Goal: Transaction & Acquisition: Book appointment/travel/reservation

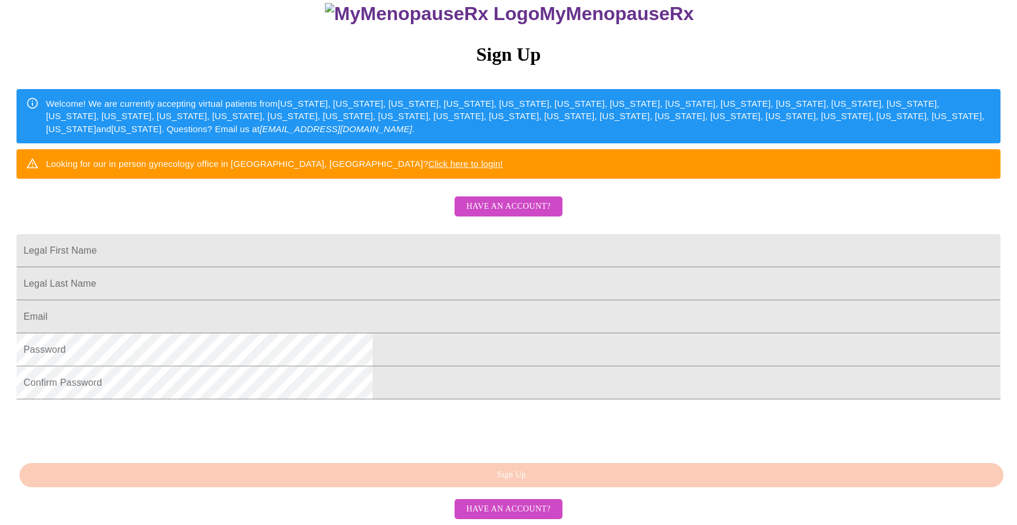
scroll to position [155, 0]
click at [510, 199] on span "Have an account?" at bounding box center [508, 206] width 84 height 15
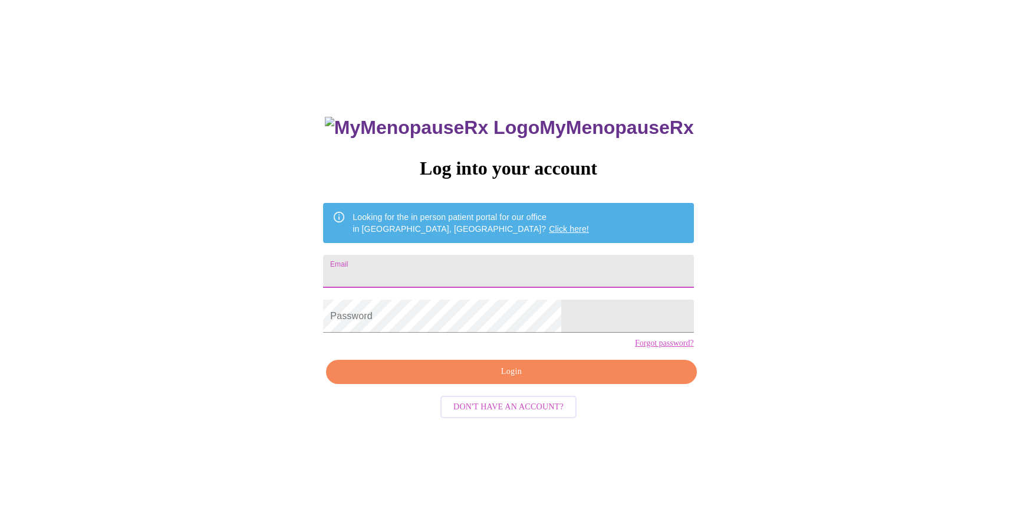
click at [430, 260] on input "Email" at bounding box center [508, 271] width 370 height 33
type input "[EMAIL_ADDRESS][DOMAIN_NAME]"
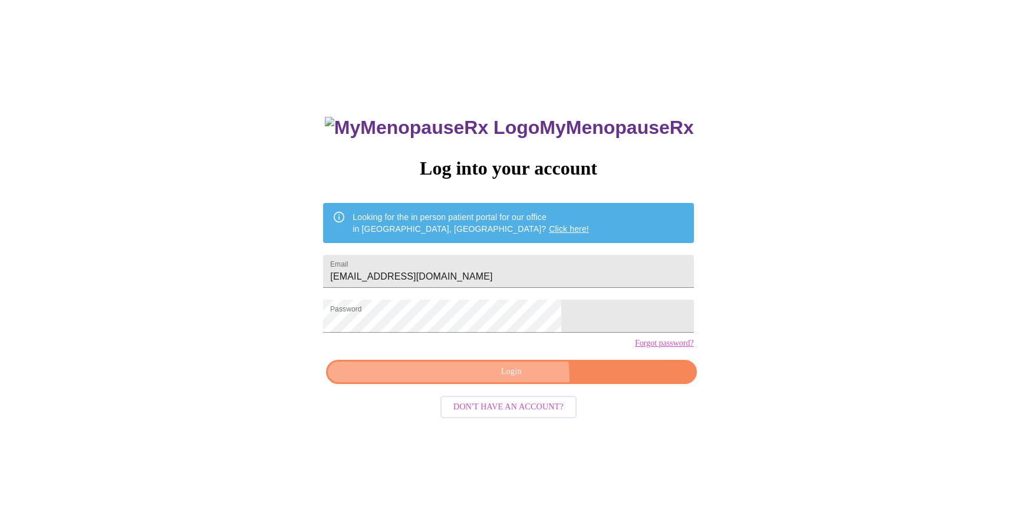
click at [513, 379] on span "Login" at bounding box center [511, 371] width 343 height 15
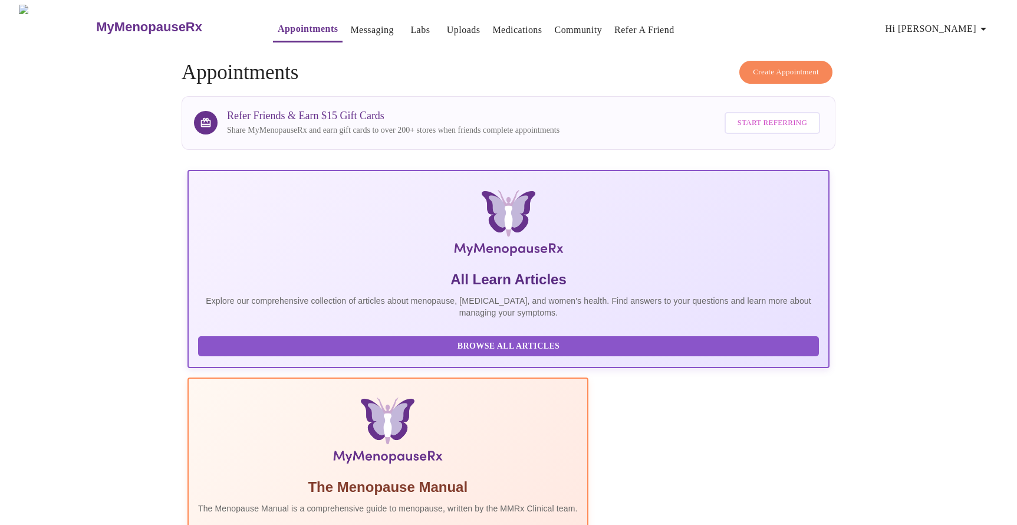
click at [774, 67] on span "Create Appointment" at bounding box center [786, 72] width 66 height 14
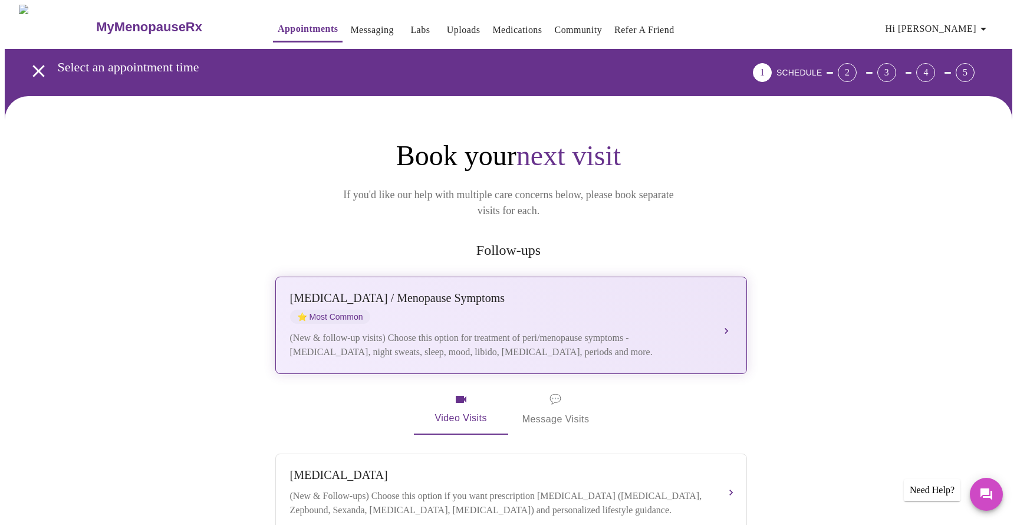
click at [440, 313] on div "[MEDICAL_DATA] / Menopause Symptoms ⭐ Most Common (New & follow-up visits) Choo…" at bounding box center [511, 325] width 442 height 68
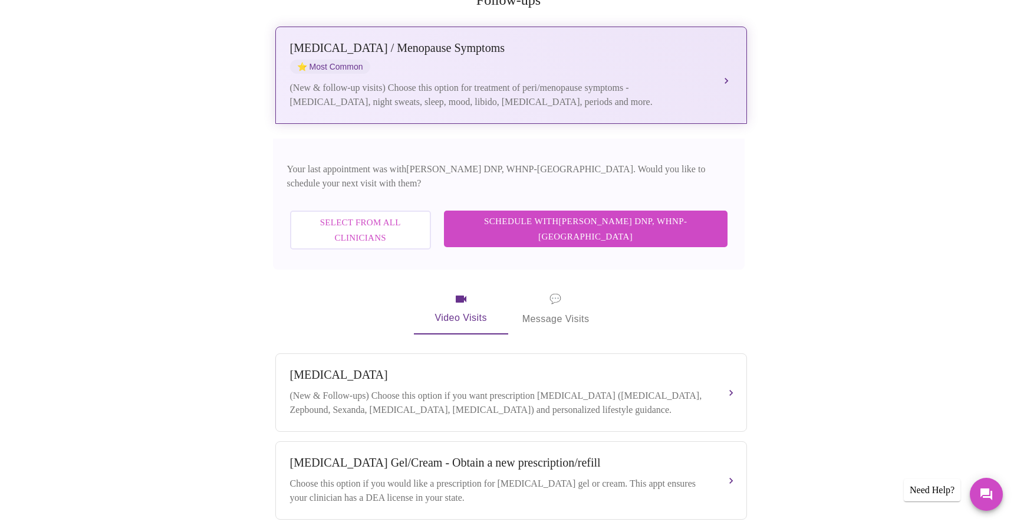
scroll to position [265, 0]
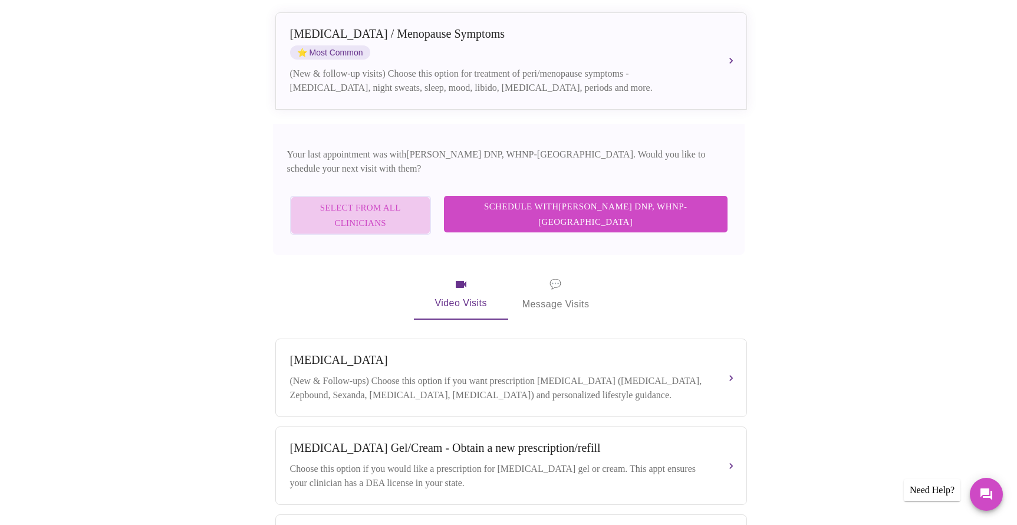
click at [399, 200] on span "Select from All Clinicians" at bounding box center [360, 215] width 115 height 31
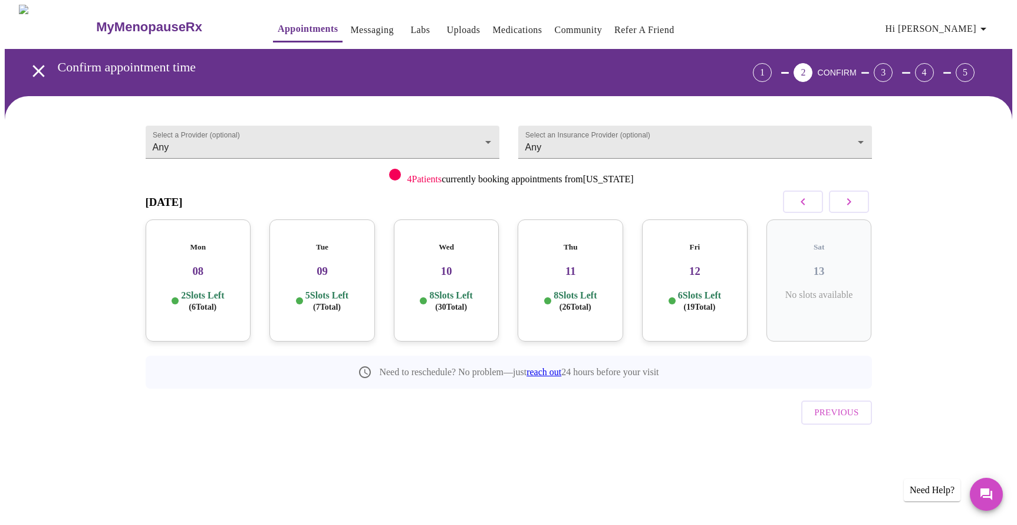
click at [198, 265] on h3 "08" at bounding box center [198, 271] width 87 height 13
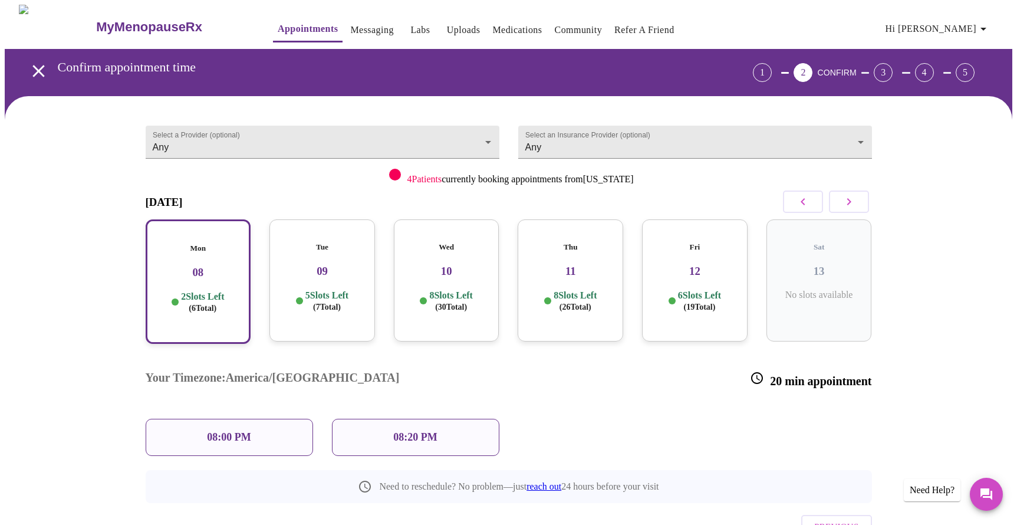
scroll to position [34, 0]
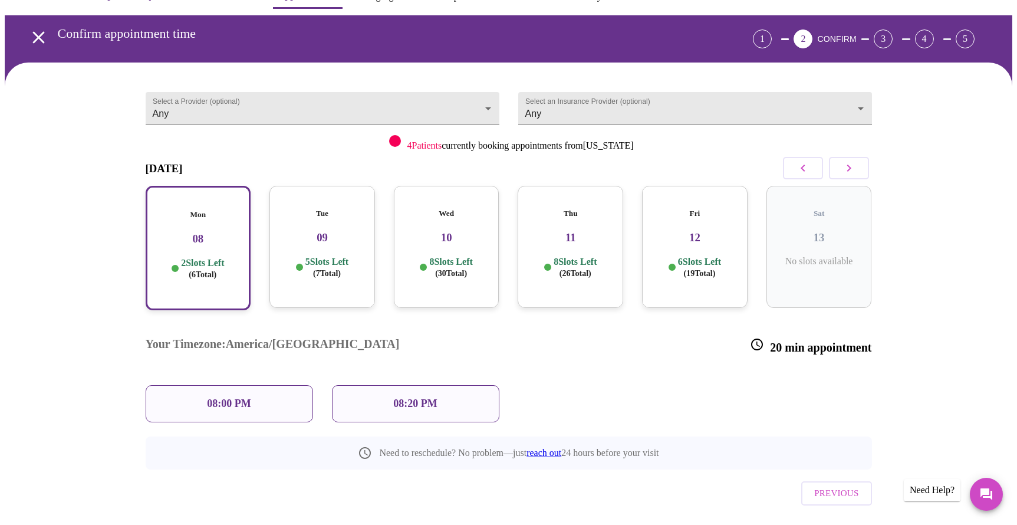
click at [310, 235] on div "Tue 09 5 Slots Left ( 7 Total)" at bounding box center [322, 247] width 106 height 122
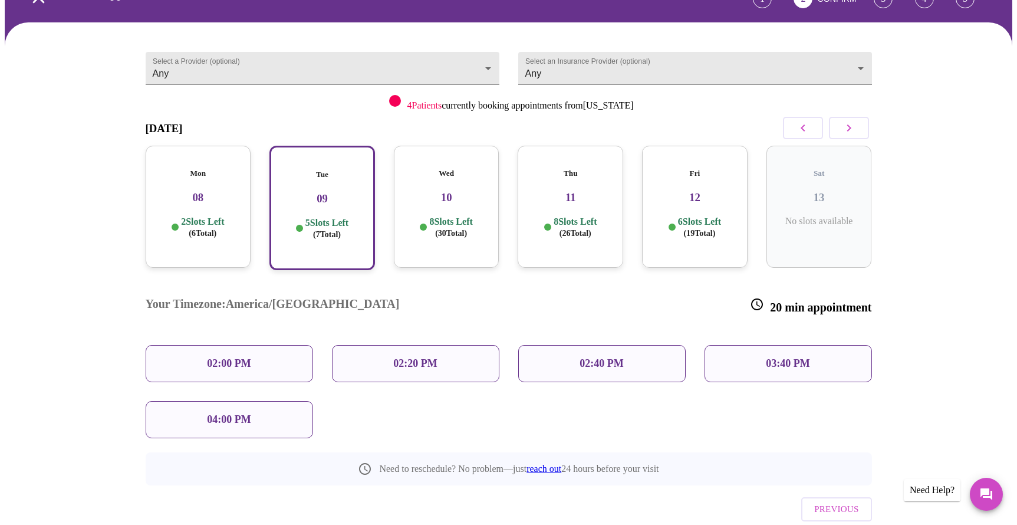
scroll to position [93, 0]
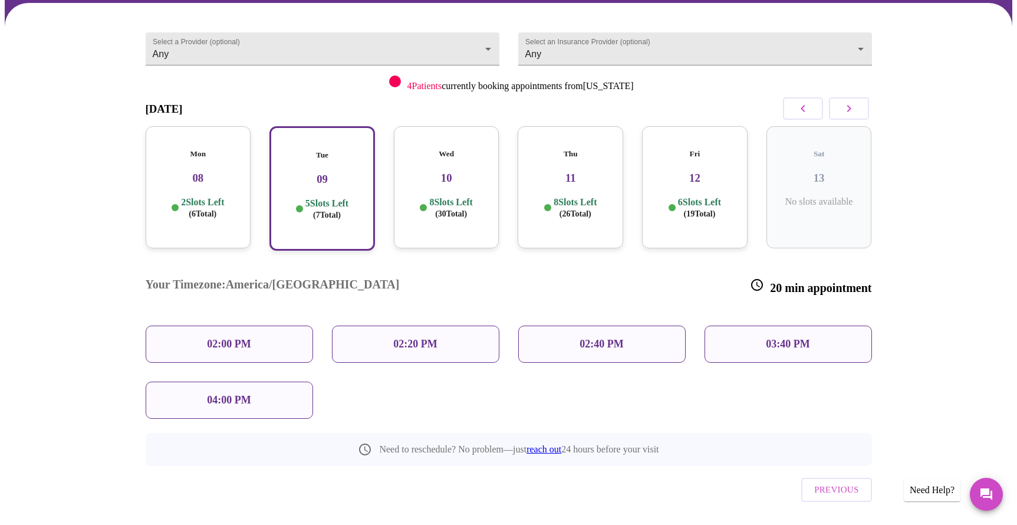
click at [238, 394] on p "04:00 PM" at bounding box center [229, 400] width 44 height 12
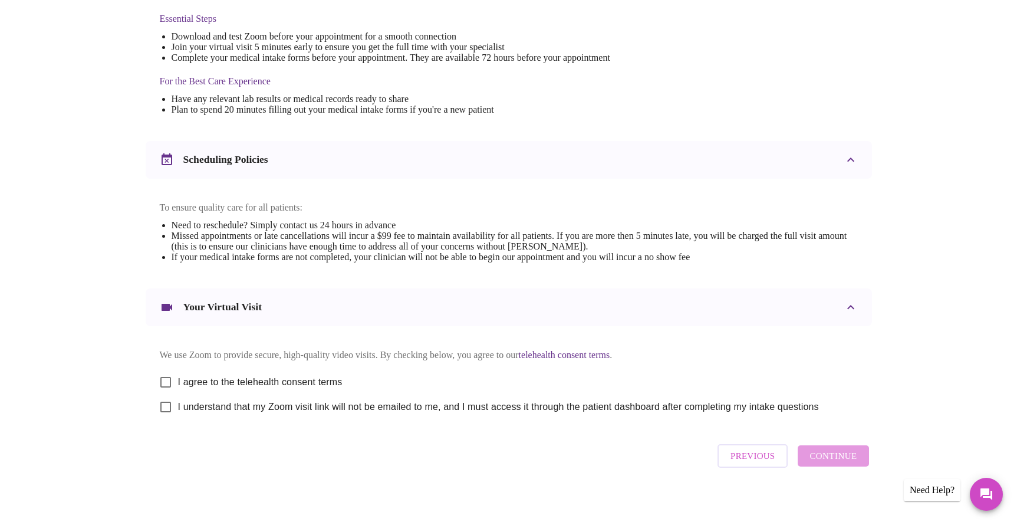
scroll to position [330, 0]
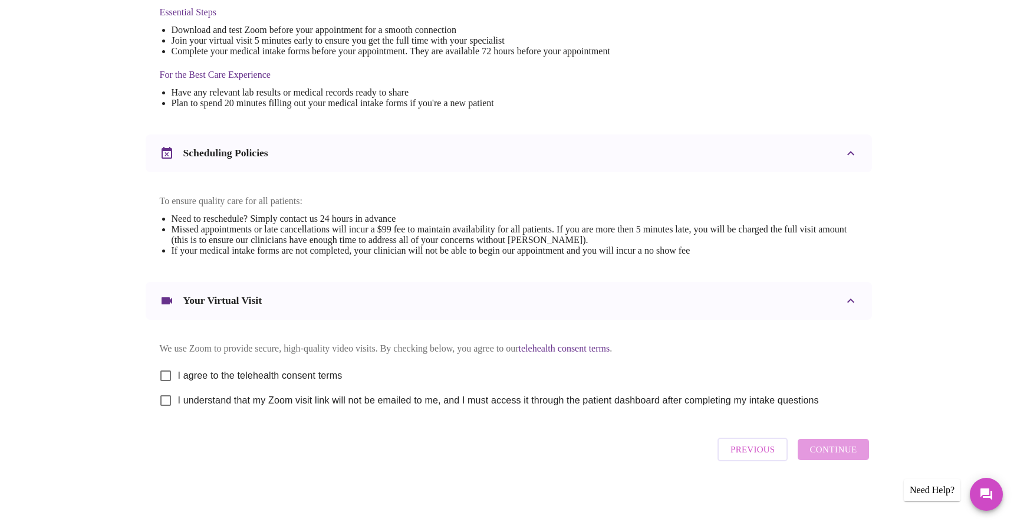
click at [297, 370] on span "I agree to the telehealth consent terms" at bounding box center [260, 376] width 165 height 14
click at [178, 370] on input "I agree to the telehealth consent terms" at bounding box center [165, 375] width 25 height 25
checkbox input "true"
click at [248, 400] on span "I understand that my Zoom visit link will not be emailed to me, and I must acce…" at bounding box center [498, 400] width 641 height 14
click at [178, 400] on input "I understand that my Zoom visit link will not be emailed to me, and I must acce…" at bounding box center [165, 400] width 25 height 25
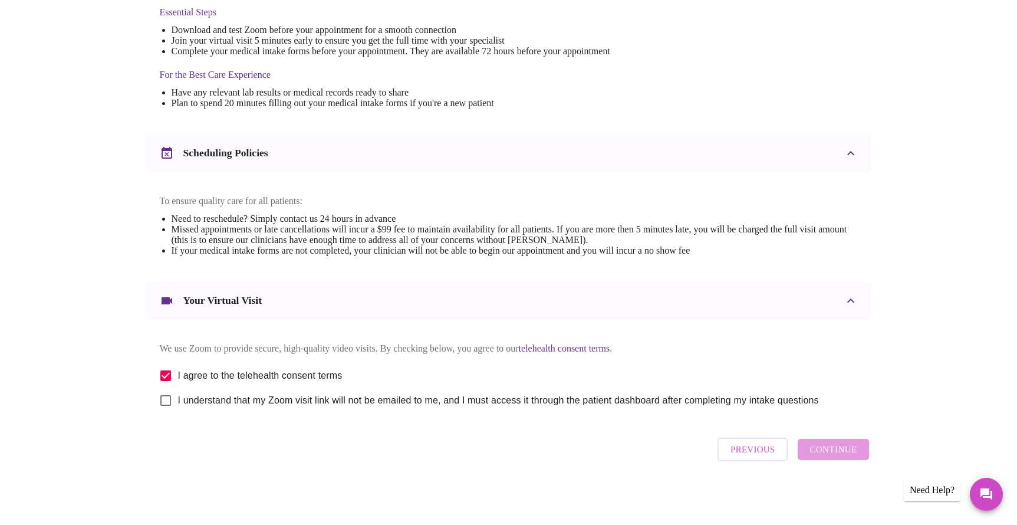
checkbox input "true"
click at [851, 452] on span "Continue" at bounding box center [833, 449] width 47 height 15
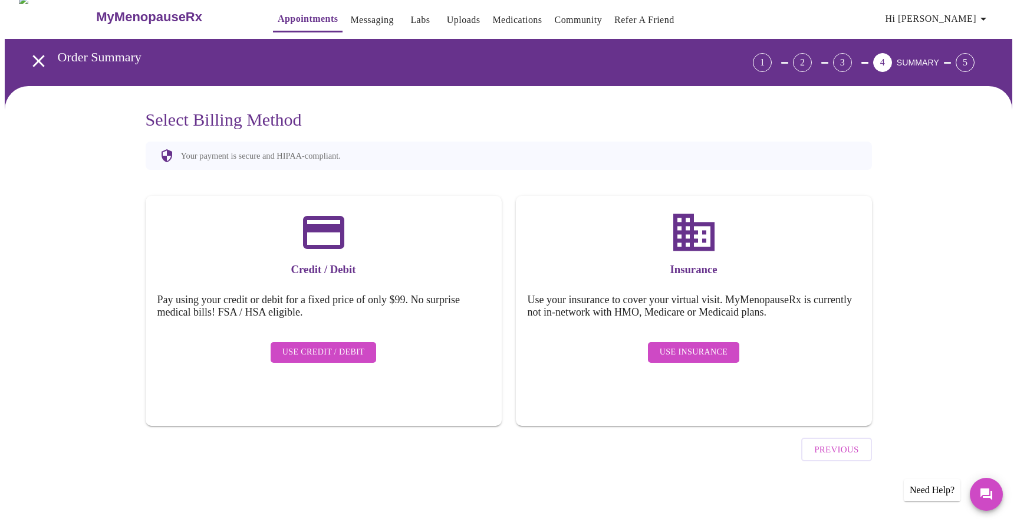
scroll to position [0, 0]
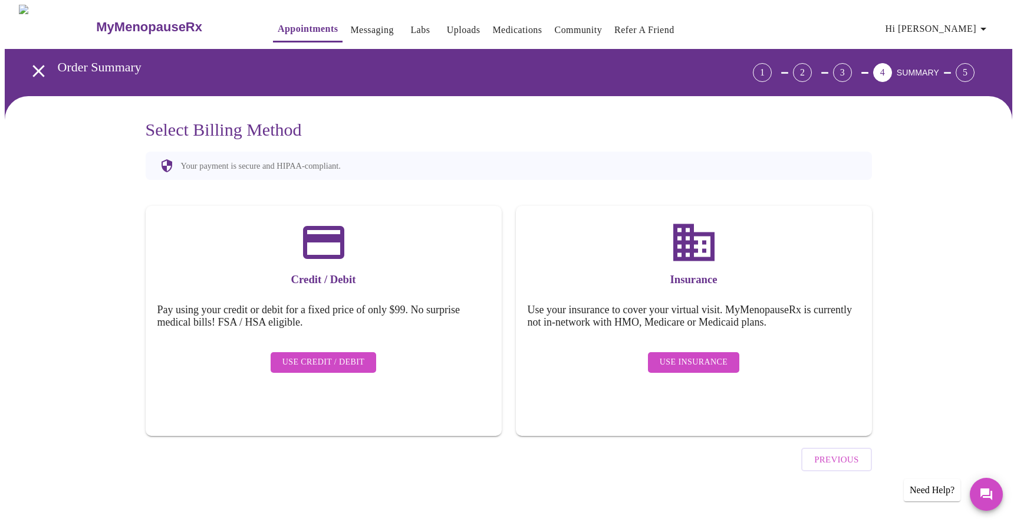
click at [705, 355] on span "Use Insurance" at bounding box center [694, 362] width 68 height 15
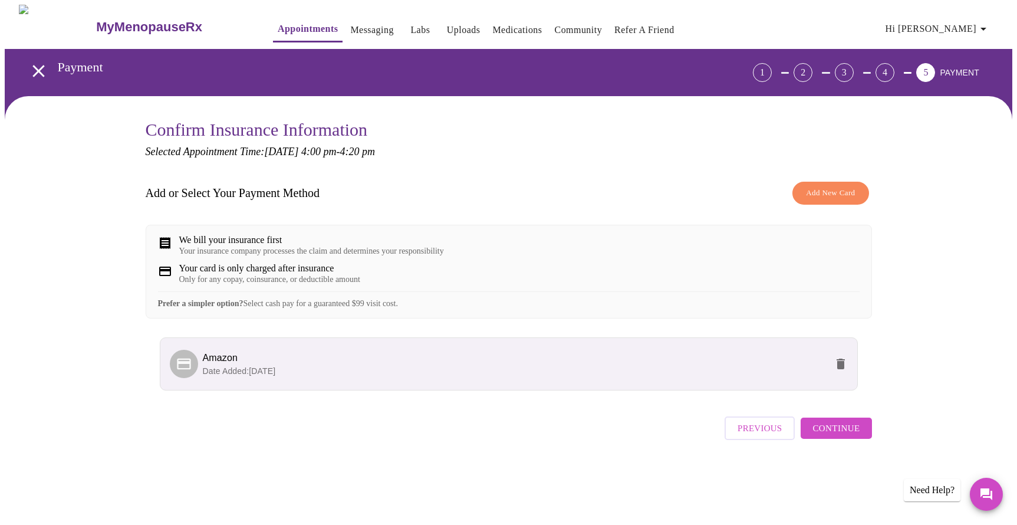
click at [836, 435] on span "Continue" at bounding box center [836, 427] width 47 height 15
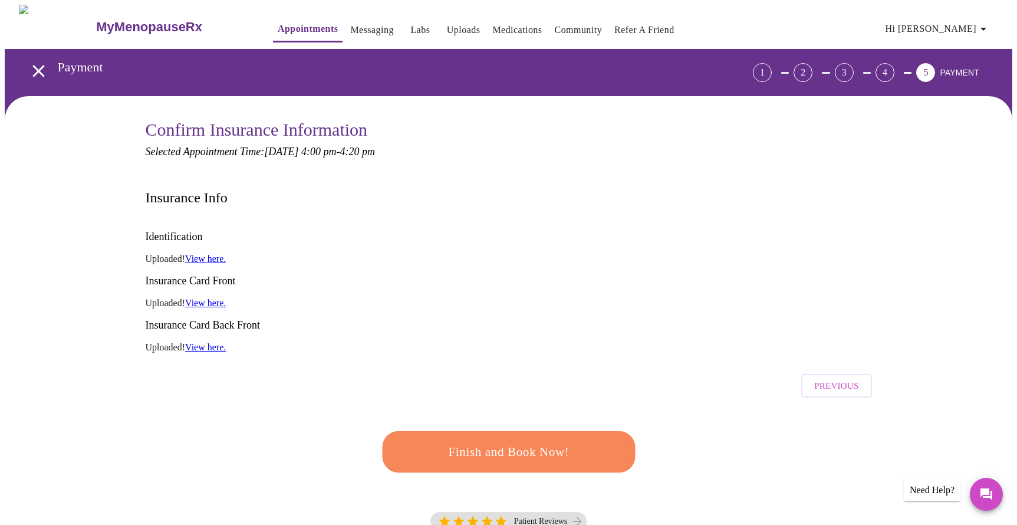
click at [506, 441] on span "Finish and Book Now!" at bounding box center [509, 452] width 218 height 22
